Goal: Task Accomplishment & Management: Manage account settings

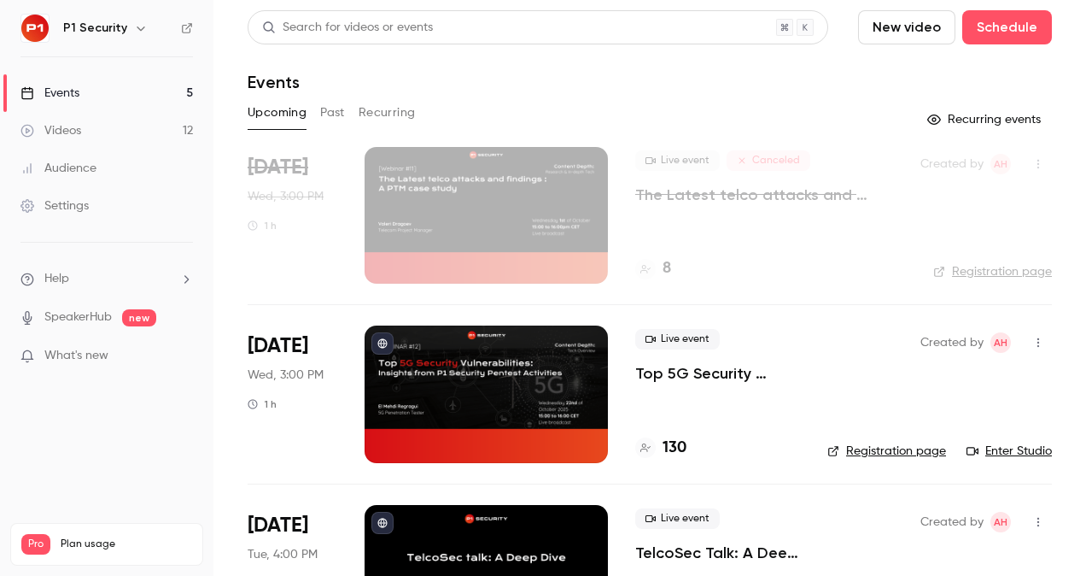
click at [87, 280] on li "Help" at bounding box center [106, 279] width 173 height 18
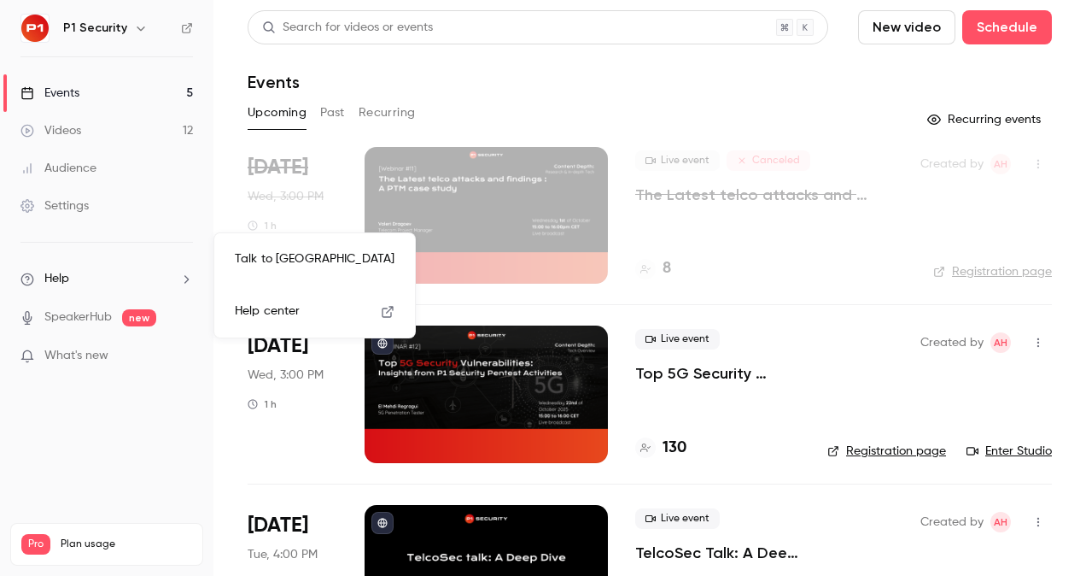
click at [219, 210] on div at bounding box center [543, 288] width 1086 height 576
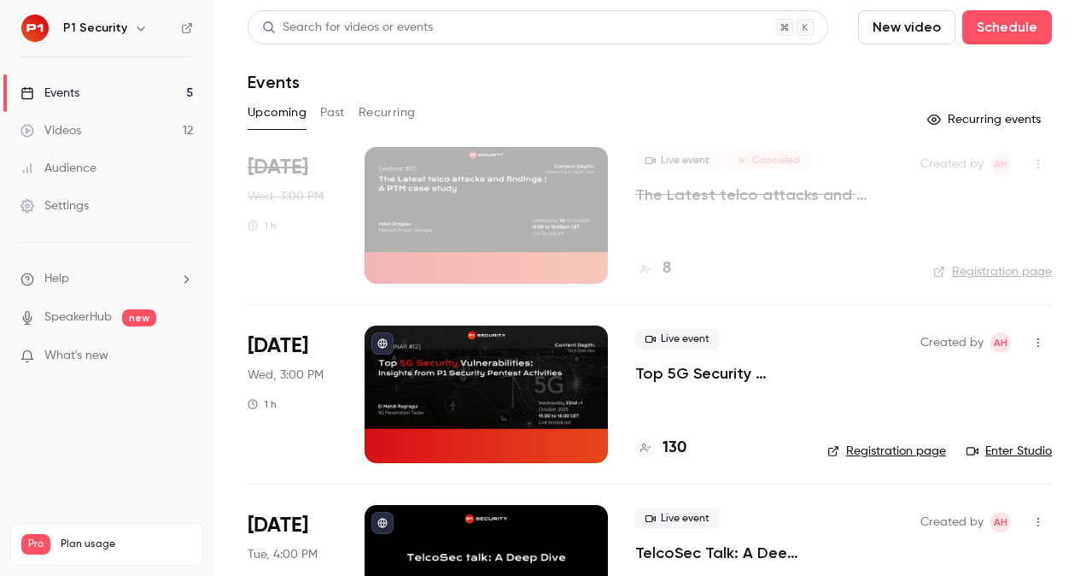
click at [115, 156] on link "Audience" at bounding box center [107, 168] width 214 height 38
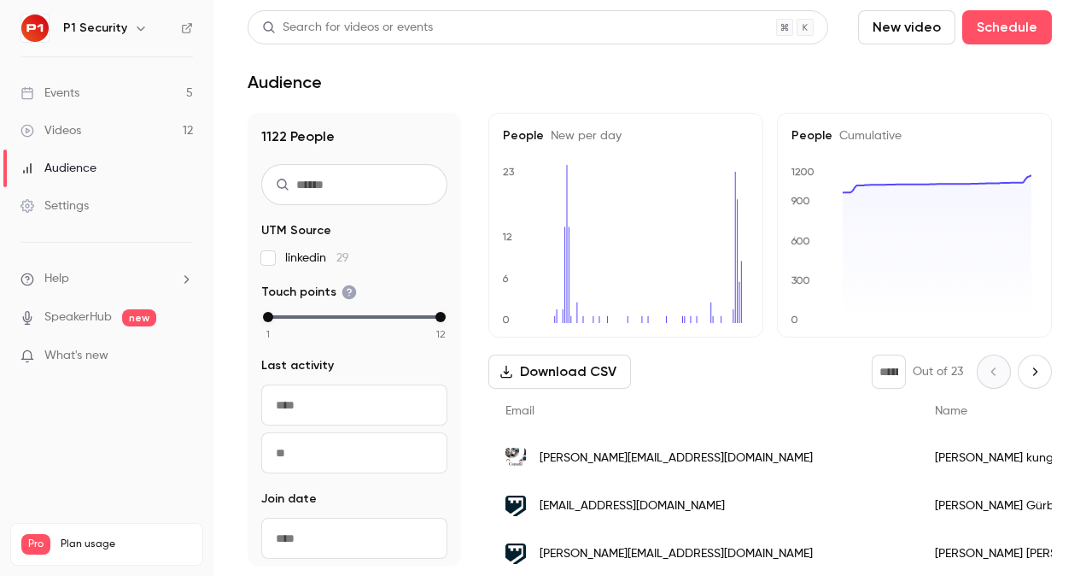
click at [89, 206] on div "Settings" at bounding box center [54, 205] width 68 height 17
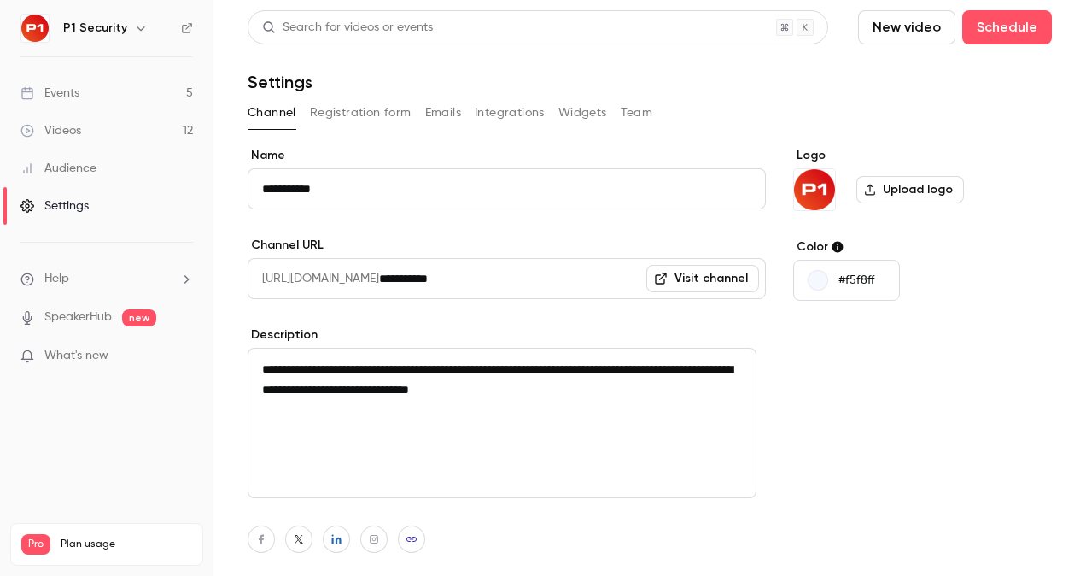
click at [512, 111] on button "Integrations" at bounding box center [510, 112] width 70 height 27
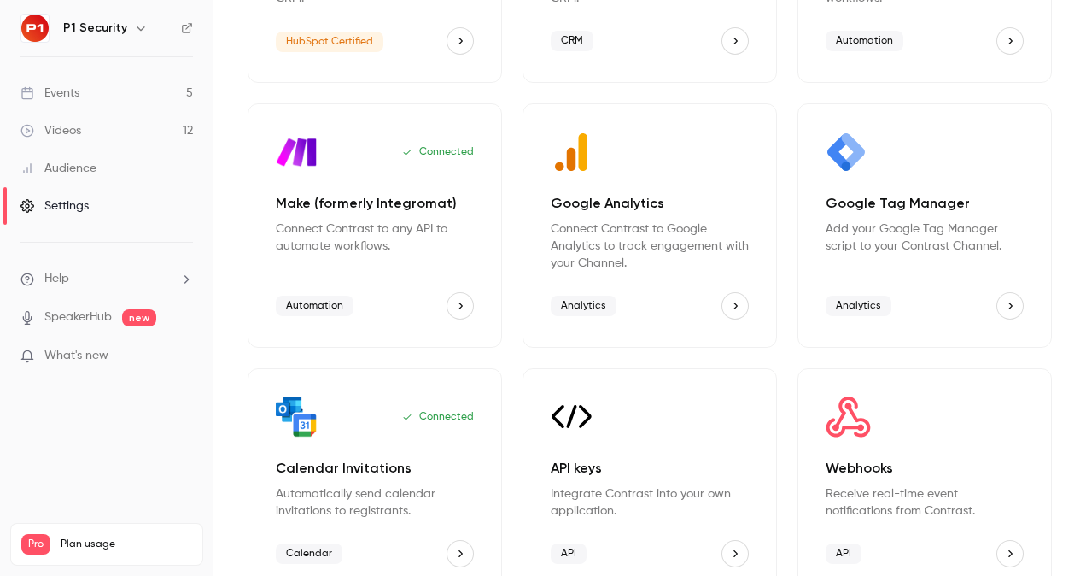
scroll to position [337, 0]
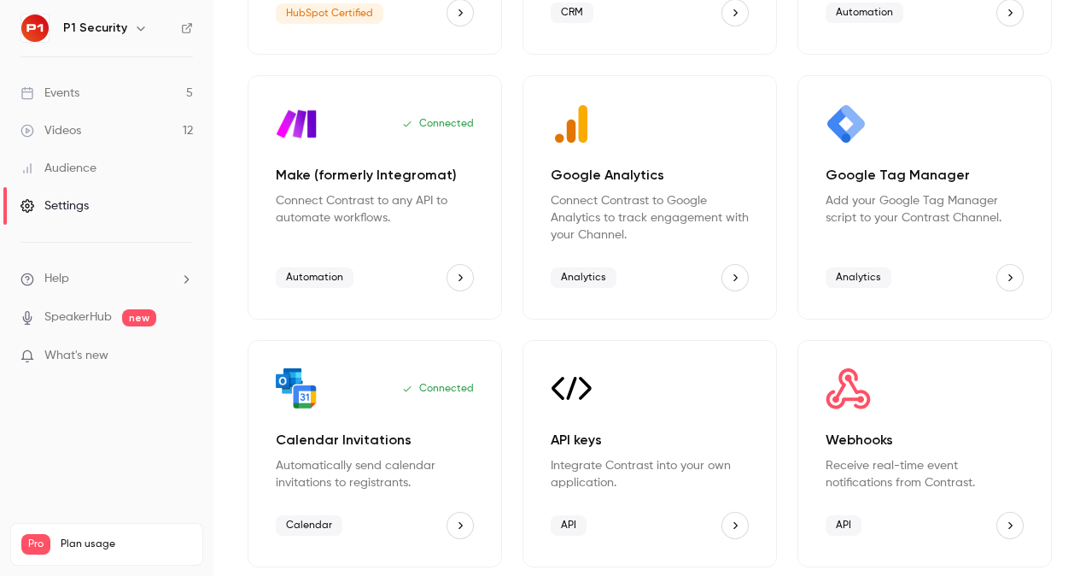
click at [724, 531] on button "API keys" at bounding box center [735, 525] width 27 height 27
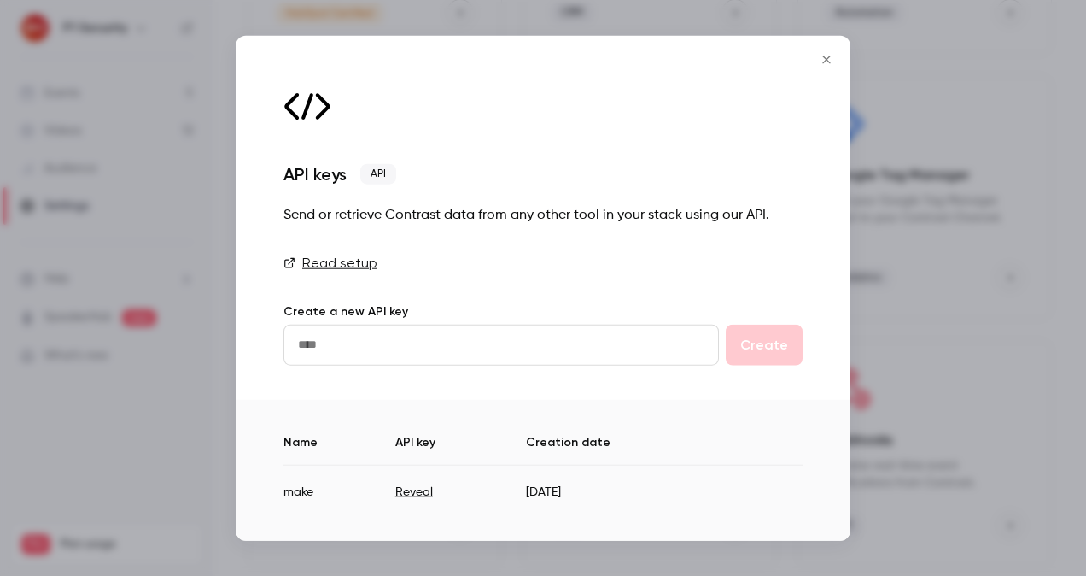
click at [827, 65] on icon "Close" at bounding box center [827, 60] width 20 height 14
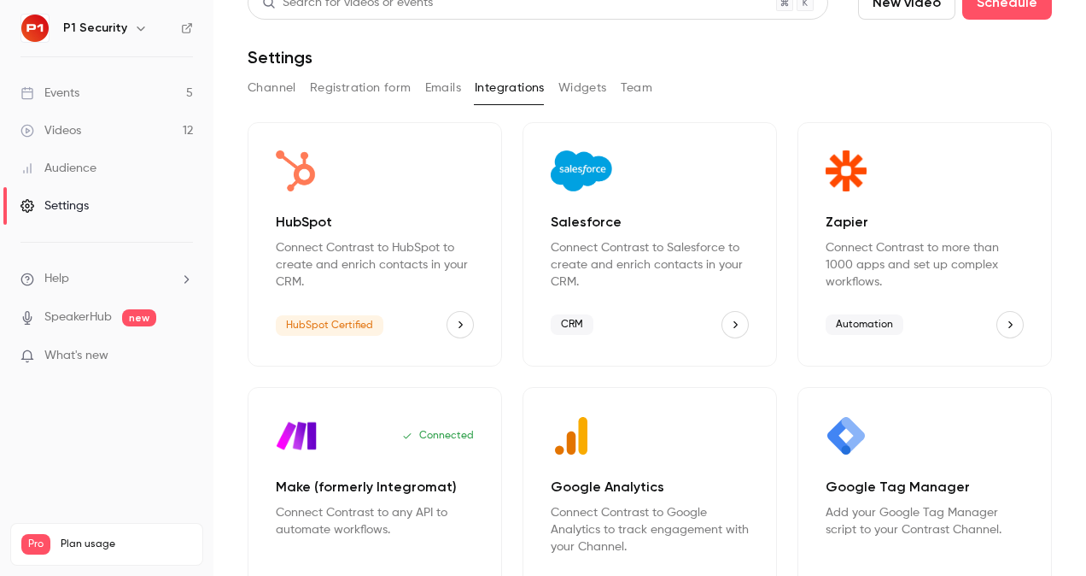
scroll to position [132, 0]
